Goal: Transaction & Acquisition: Obtain resource

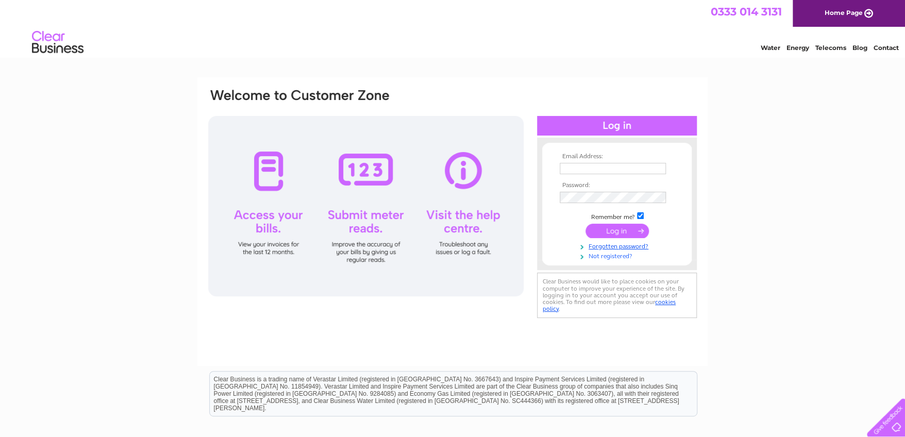
click at [619, 256] on link "Not registered?" at bounding box center [618, 256] width 117 height 10
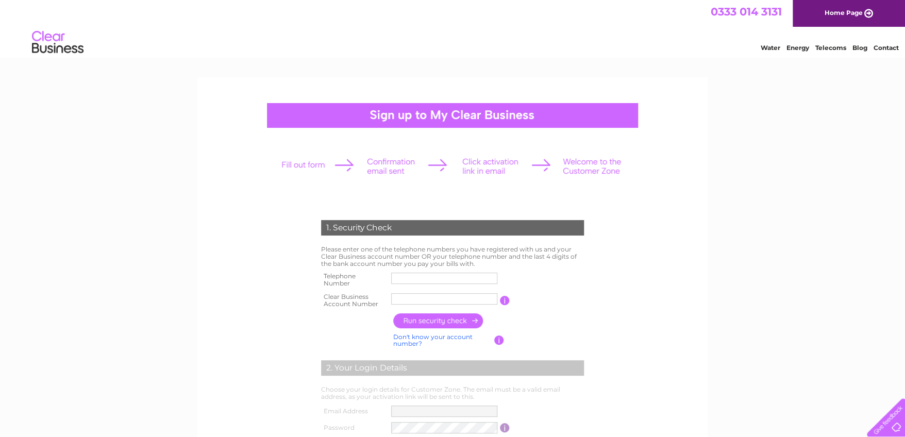
click at [441, 276] on input "text" at bounding box center [444, 278] width 106 height 11
type input "07789228305"
click at [430, 299] on input "lochness" at bounding box center [444, 298] width 106 height 11
type input "l"
click at [412, 301] on input "text" at bounding box center [444, 299] width 107 height 12
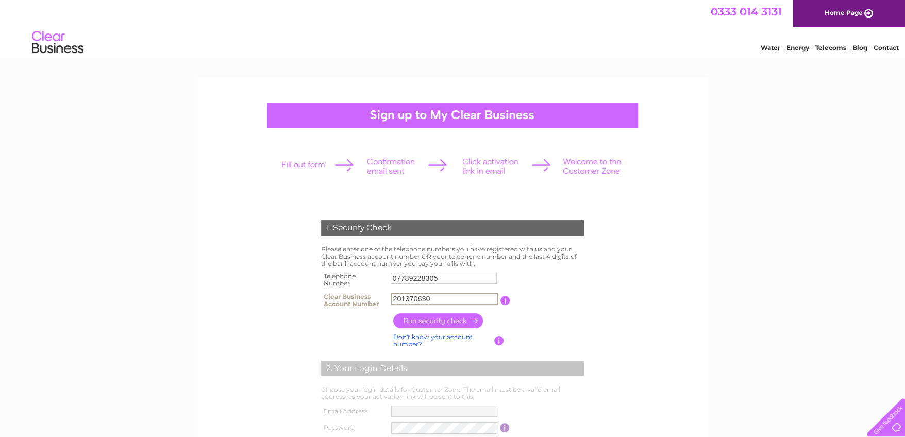
type input "201370630"
click at [455, 323] on input "button" at bounding box center [438, 320] width 91 height 15
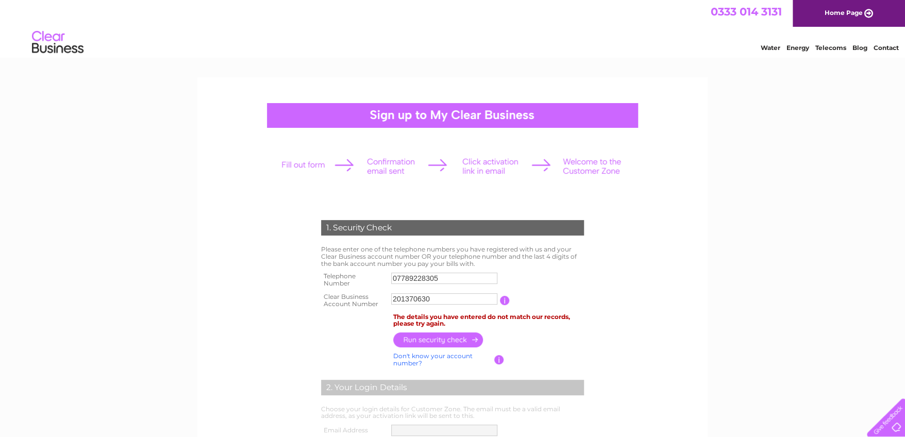
click at [519, 329] on td "The details you have entered do not match our records, please try again." at bounding box center [489, 321] width 196 height 20
click at [445, 279] on input "07789228305" at bounding box center [444, 278] width 106 height 11
type input "0"
drag, startPoint x: 733, startPoint y: 313, endPoint x: 724, endPoint y: 303, distance: 13.9
click at [730, 309] on div "1. Security Check Please enter one of the telephone numbers you have registered…" at bounding box center [452, 434] width 905 height 714
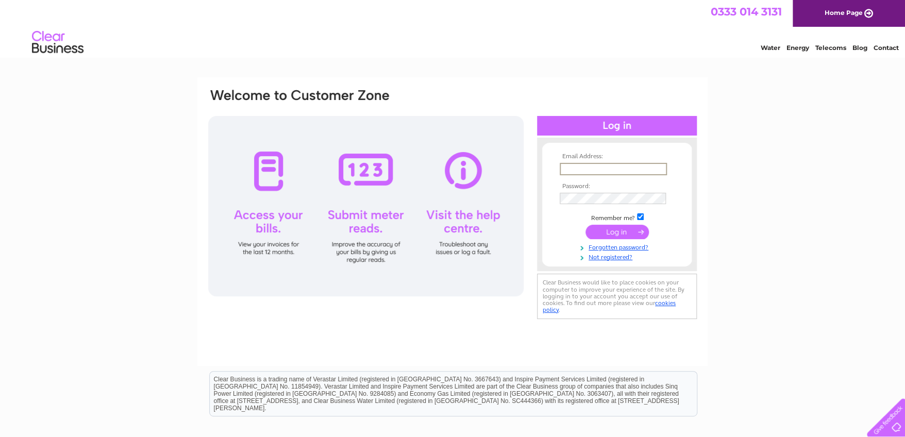
click at [595, 170] on input "text" at bounding box center [613, 169] width 107 height 12
type input "invoices@cobbs.info"
click at [613, 231] on input "submit" at bounding box center [617, 231] width 63 height 14
click at [614, 230] on input "submit" at bounding box center [617, 231] width 63 height 14
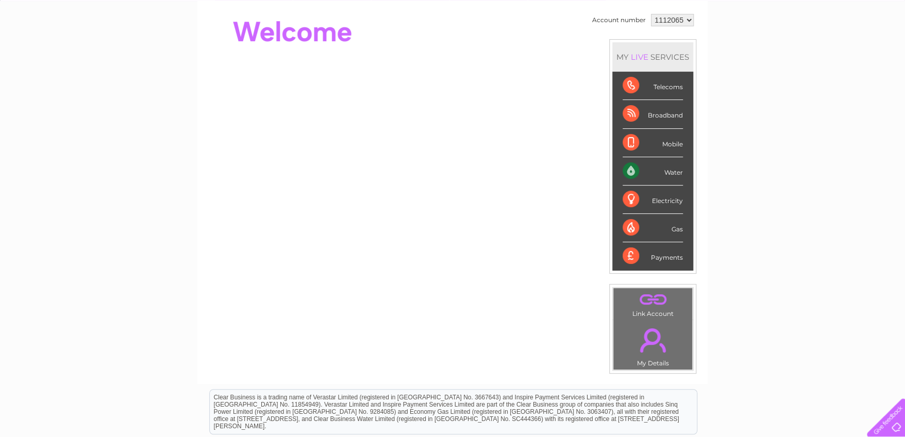
scroll to position [103, 0]
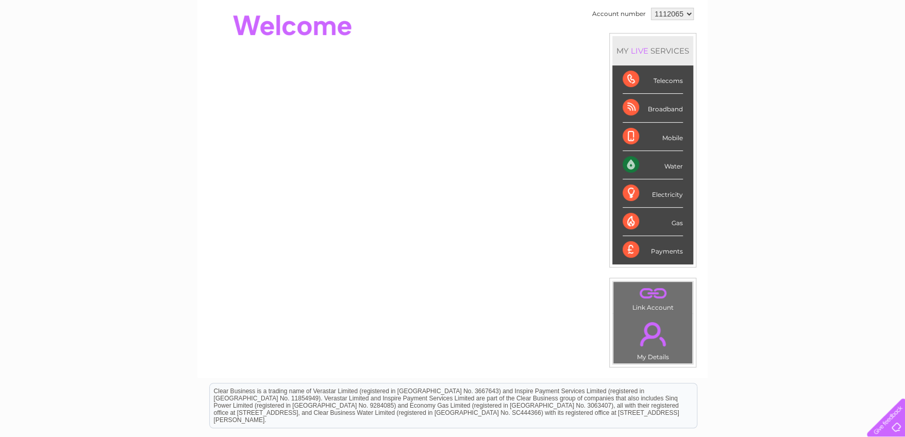
click at [670, 162] on div "Water" at bounding box center [653, 165] width 60 height 28
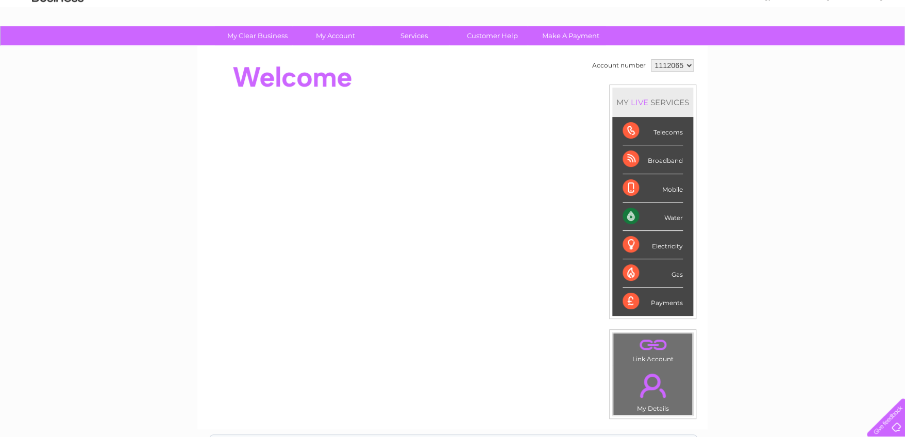
scroll to position [0, 0]
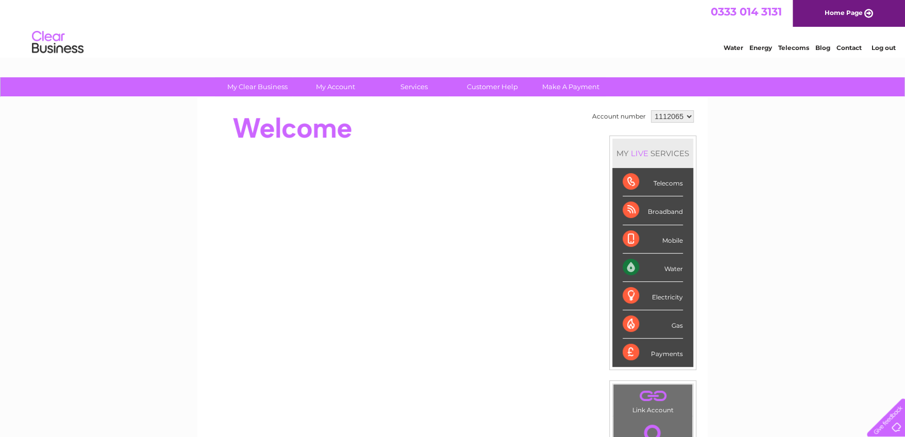
click at [687, 114] on select "1112065" at bounding box center [672, 116] width 43 height 12
click at [651, 110] on select "1112065" at bounding box center [672, 116] width 43 height 12
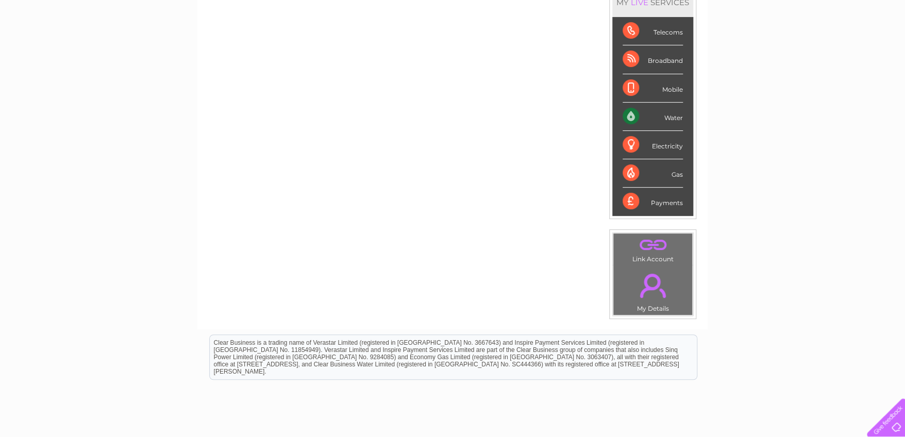
scroll to position [155, 0]
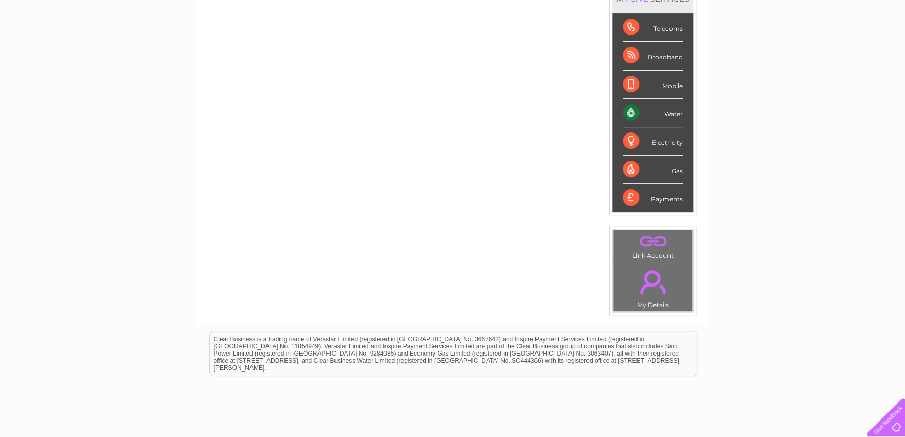
click at [626, 196] on div "Payments" at bounding box center [653, 198] width 60 height 28
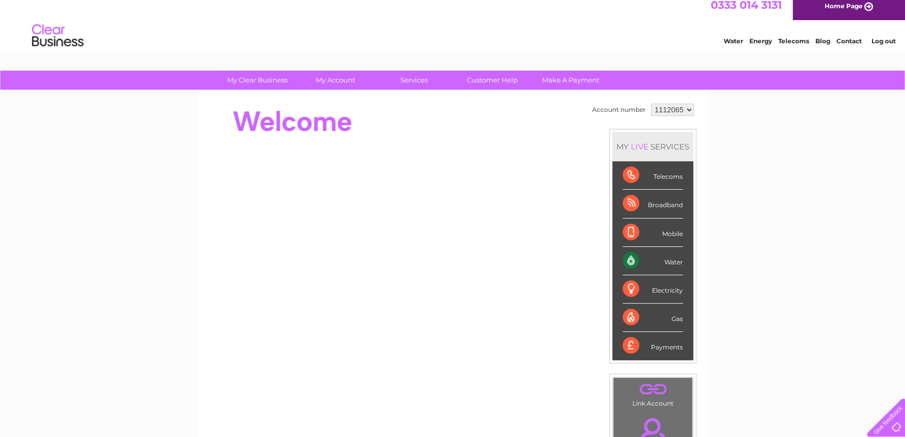
scroll to position [0, 0]
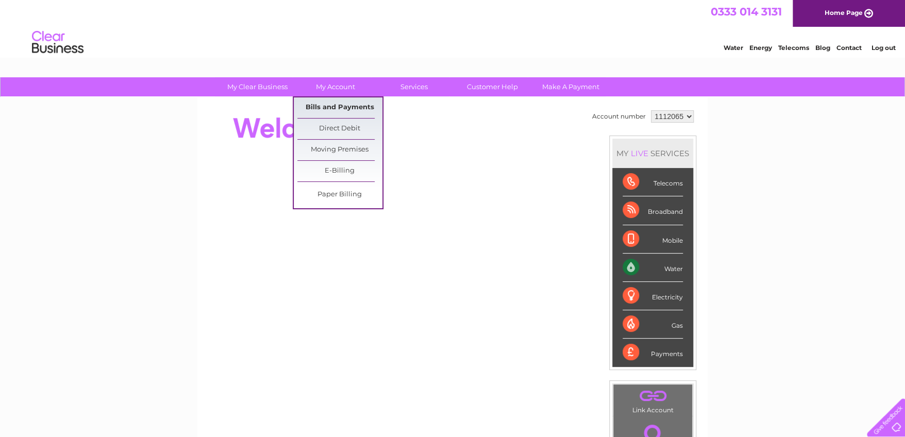
click at [346, 104] on link "Bills and Payments" at bounding box center [339, 107] width 85 height 21
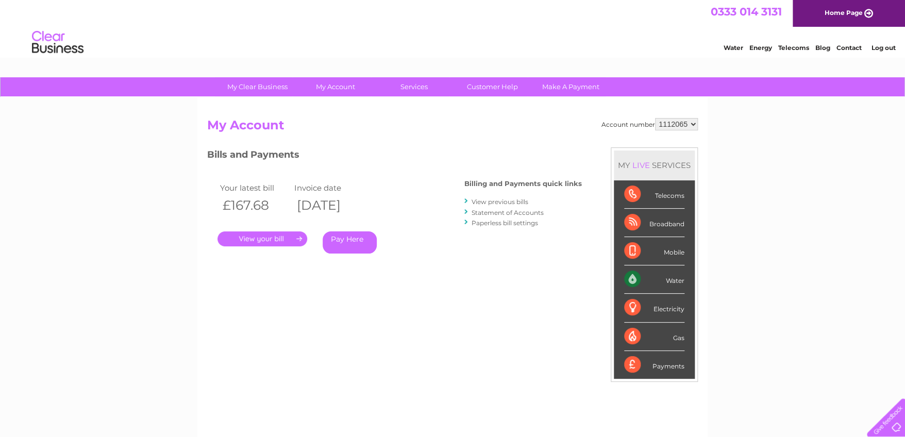
click at [271, 238] on link "." at bounding box center [263, 238] width 90 height 15
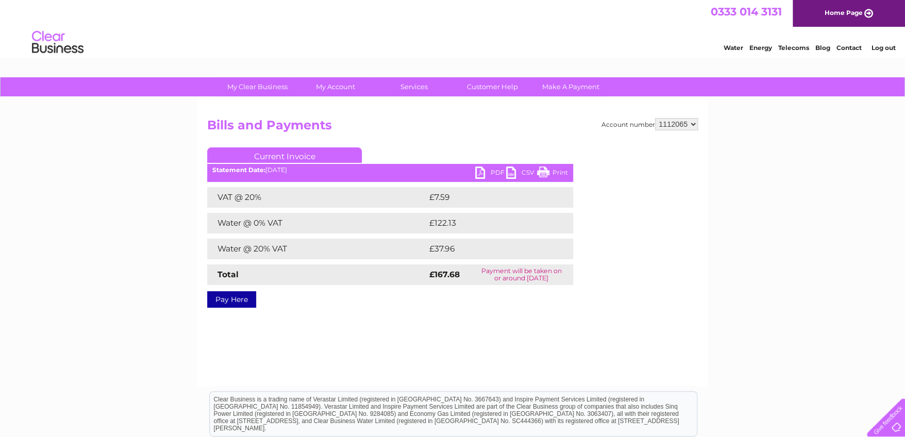
click at [496, 172] on link "PDF" at bounding box center [490, 173] width 31 height 15
click at [494, 170] on link "PDF" at bounding box center [490, 173] width 31 height 15
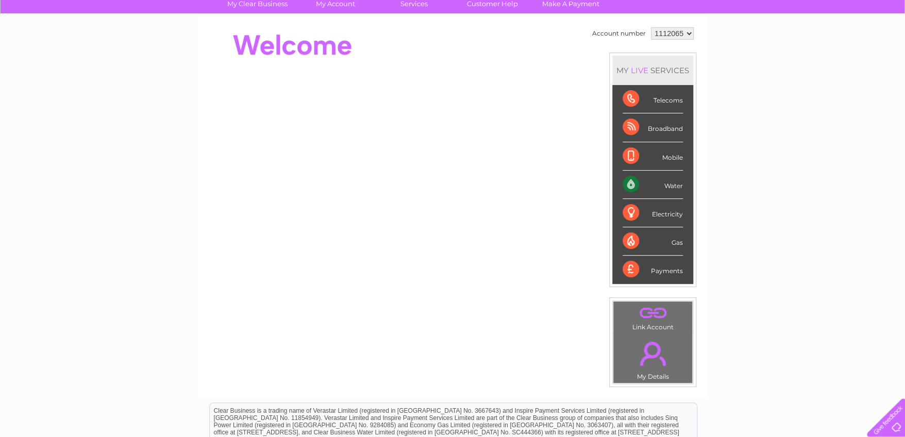
scroll to position [226, 0]
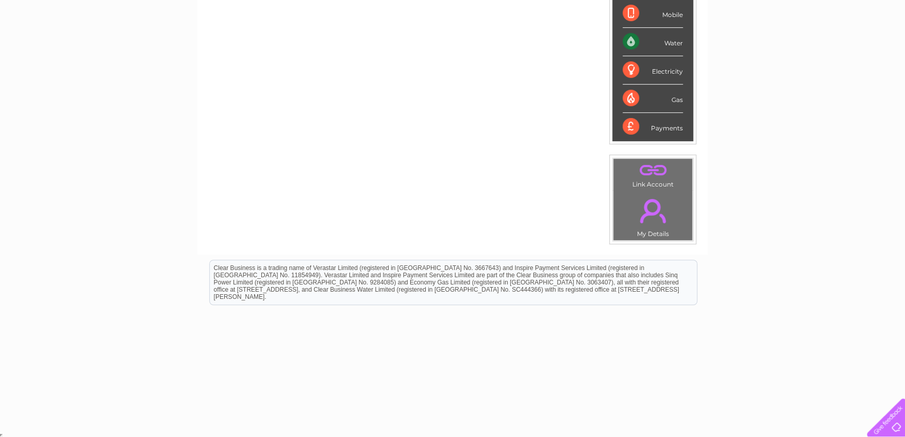
click at [645, 204] on link "." at bounding box center [653, 211] width 74 height 36
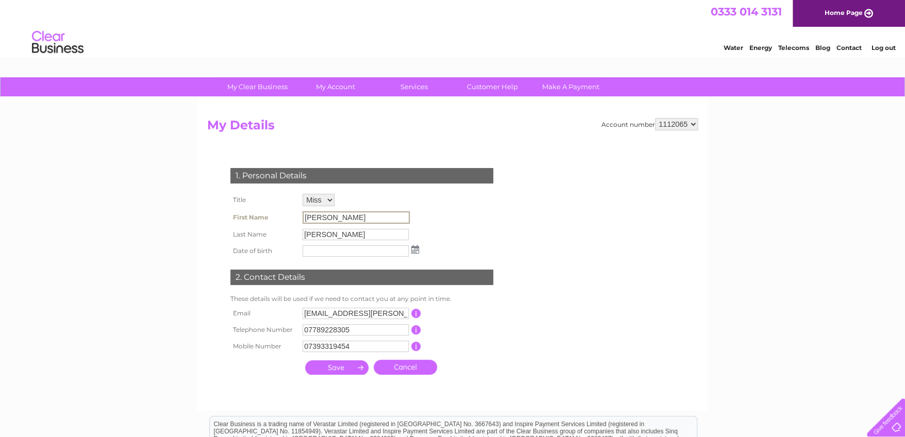
drag, startPoint x: 347, startPoint y: 218, endPoint x: 221, endPoint y: 218, distance: 126.3
click at [221, 218] on div "1. Personal Details Title Mr Mrs Ms Miss Dr Rev Prof Other First Name Annemarie…" at bounding box center [363, 269] width 313 height 222
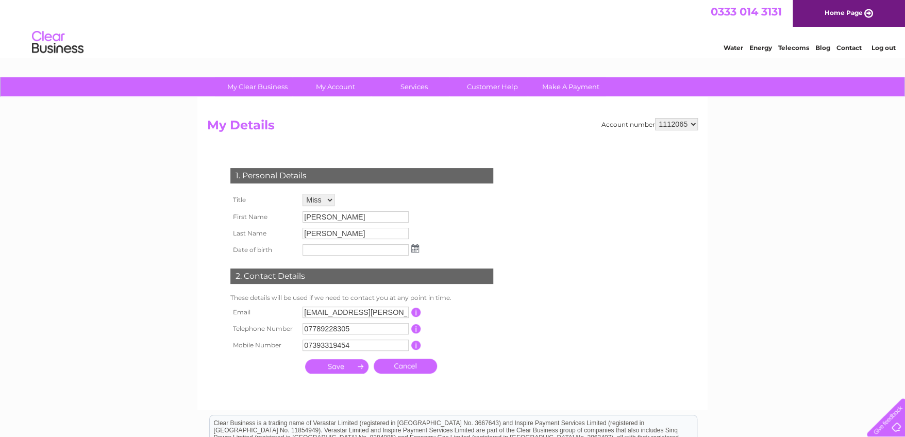
drag, startPoint x: 491, startPoint y: 239, endPoint x: 399, endPoint y: 232, distance: 91.5
click at [475, 238] on div "1. Personal Details Title Mr Mrs Ms Miss Dr Rev Prof Other First Name Annemarie…" at bounding box center [363, 268] width 313 height 221
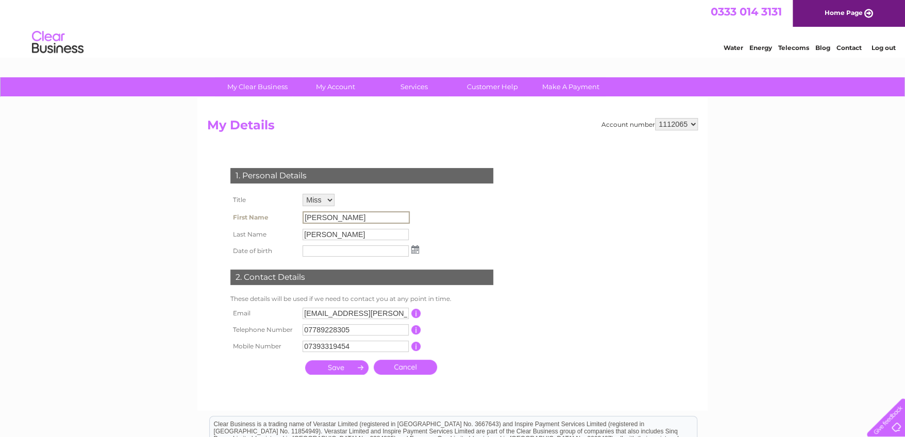
drag, startPoint x: 342, startPoint y: 214, endPoint x: 237, endPoint y: 213, distance: 105.2
click at [237, 213] on tr "First Name Annemarie" at bounding box center [325, 218] width 194 height 18
click at [494, 171] on td "1. Personal Details" at bounding box center [362, 175] width 268 height 34
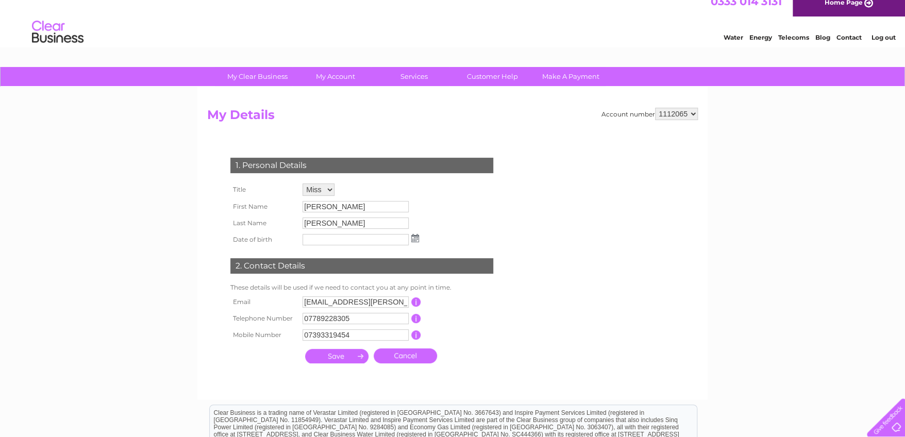
scroll to position [3, 0]
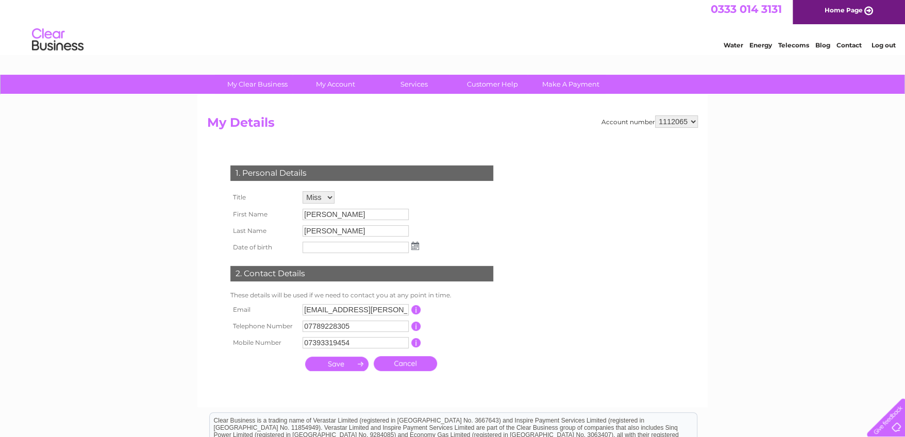
drag, startPoint x: 484, startPoint y: 290, endPoint x: 366, endPoint y: 319, distance: 120.9
click at [469, 294] on td "These details will be used if we need to contact you at any point in time." at bounding box center [362, 295] width 268 height 12
